Goal: Information Seeking & Learning: Learn about a topic

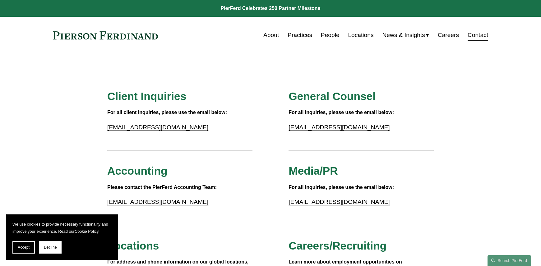
click at [305, 37] on link "Practices" at bounding box center [300, 35] width 25 height 12
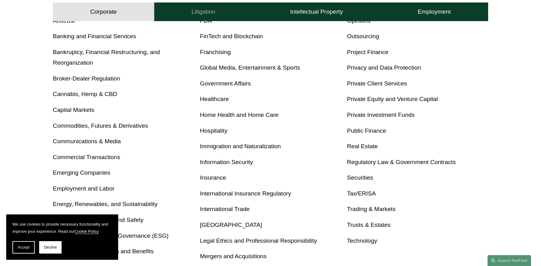
scroll to position [280, 0]
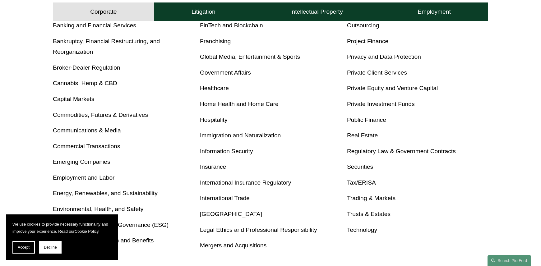
click at [111, 43] on link "Bankruptcy, Financial Restructuring, and Reorganization" at bounding box center [106, 46] width 107 height 17
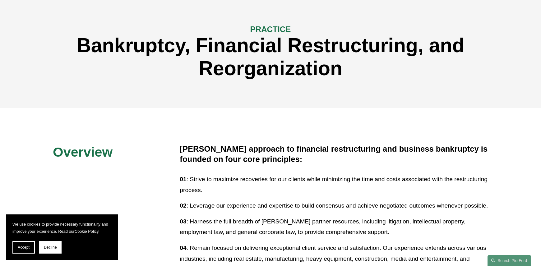
scroll to position [155, 0]
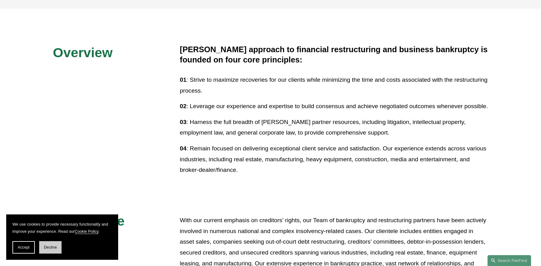
click at [50, 244] on button "Decline" at bounding box center [50, 247] width 22 height 12
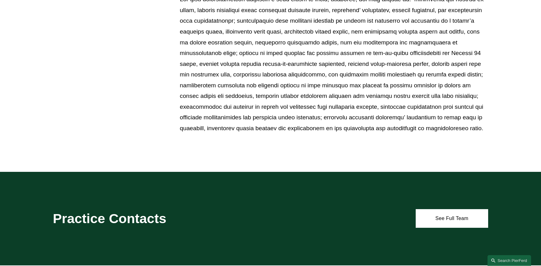
scroll to position [466, 0]
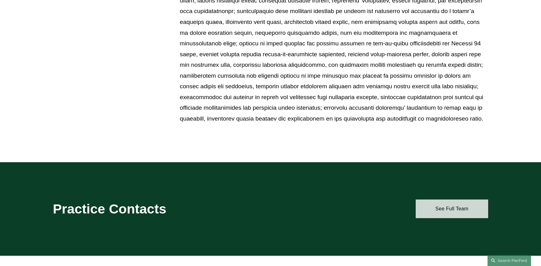
click at [457, 212] on link "See Full Team" at bounding box center [452, 209] width 72 height 19
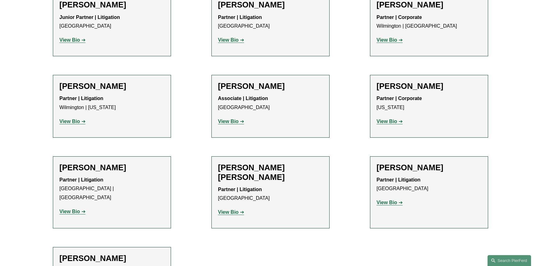
scroll to position [466, 0]
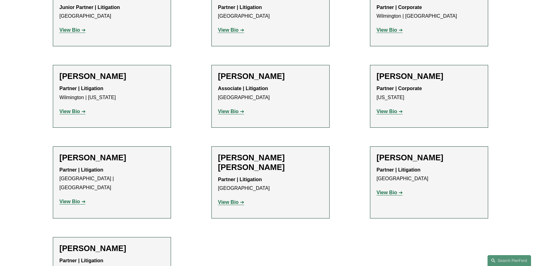
click at [68, 109] on strong "View Bio" at bounding box center [69, 111] width 21 height 5
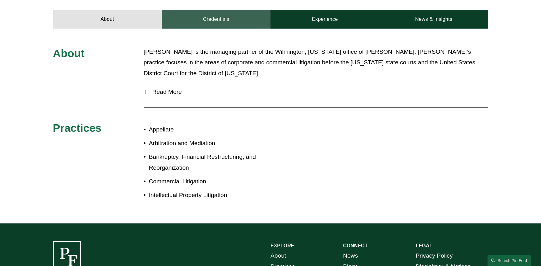
scroll to position [218, 0]
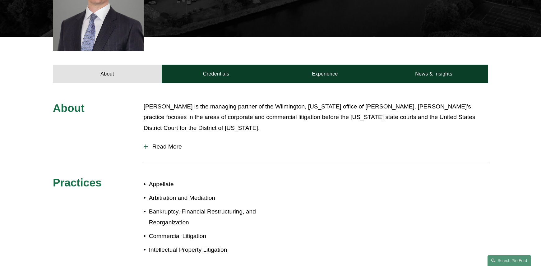
click at [164, 143] on span "Read More" at bounding box center [318, 146] width 340 height 7
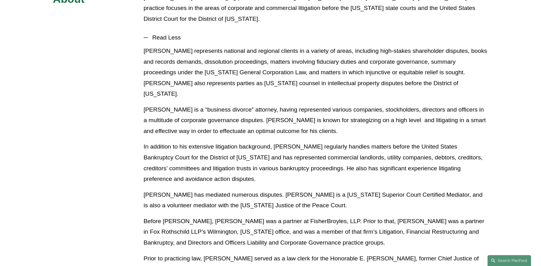
scroll to position [342, 0]
